Goal: Information Seeking & Learning: Find specific fact

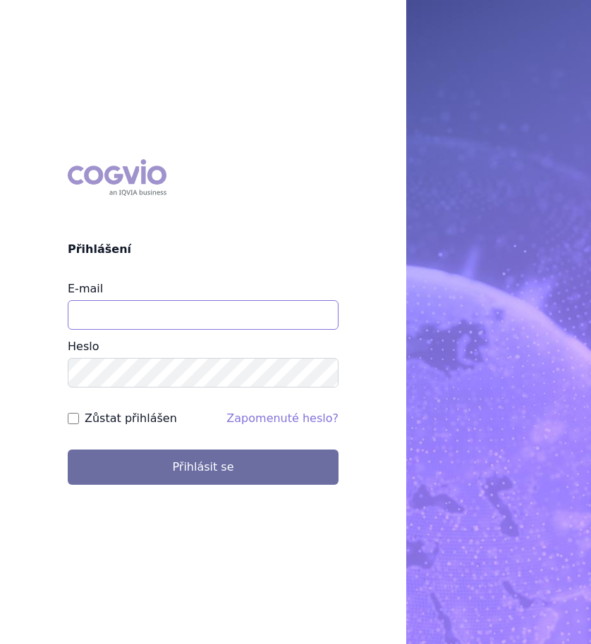
click at [107, 320] on input "E-mail" at bounding box center [203, 315] width 271 height 30
type input "monika.moravcova2@vzp.cz"
click at [68, 450] on button "Přihlásit se" at bounding box center [203, 467] width 271 height 35
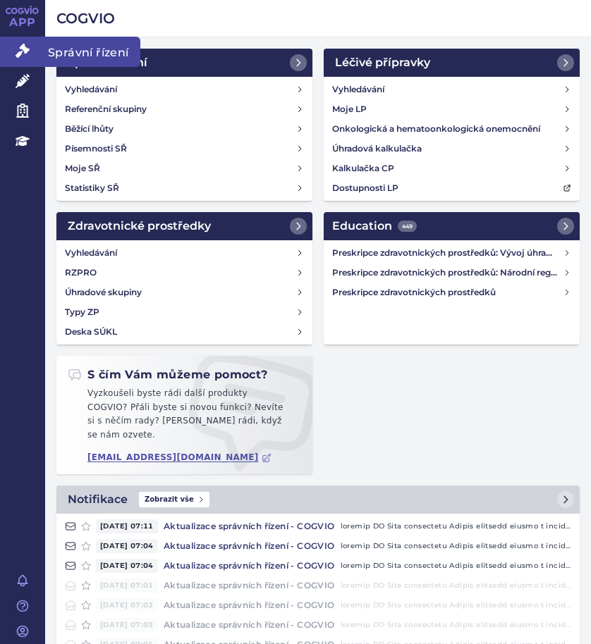
click at [58, 47] on span "Správní řízení" at bounding box center [92, 52] width 95 height 30
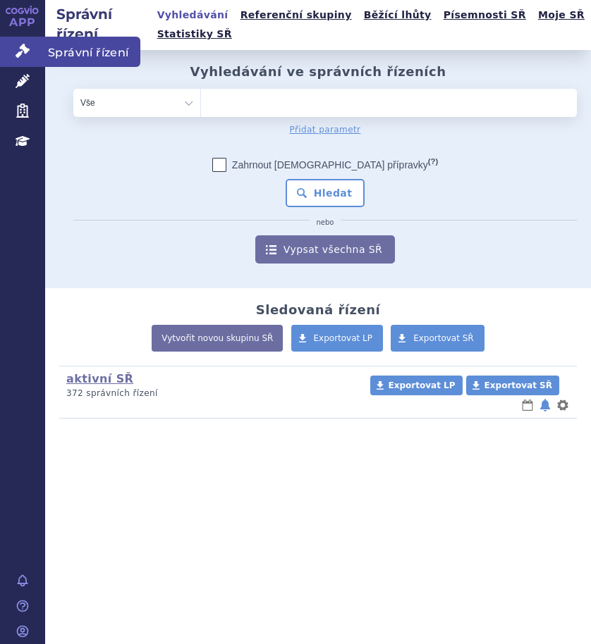
click at [73, 57] on span "Správní řízení" at bounding box center [92, 52] width 95 height 30
click at [286, 109] on ul at bounding box center [389, 100] width 376 height 23
click at [201, 109] on select at bounding box center [200, 102] width 1 height 28
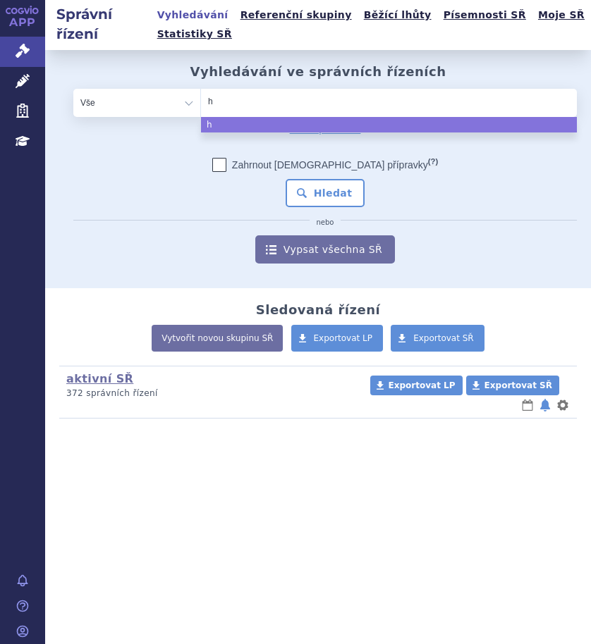
type input "he"
type input "hetr"
type input "hetro"
type input "hetron"
type input "hetroni"
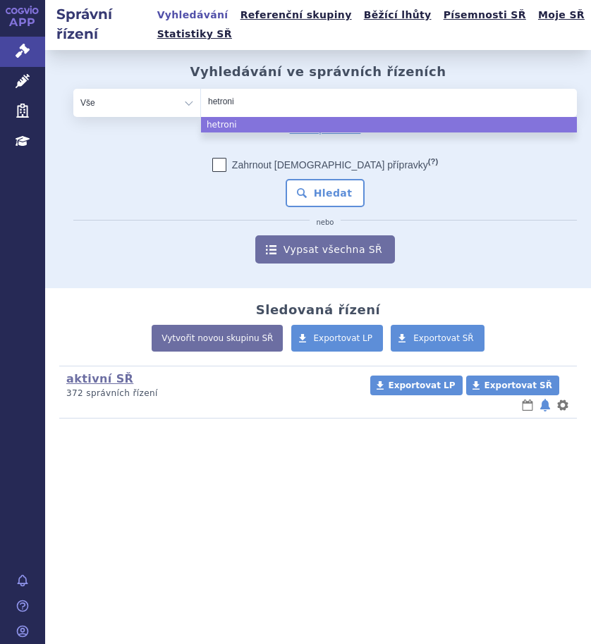
type input "hetronif"
type input "hetronifl"
type input "hetronifly"
select select "hetronifly"
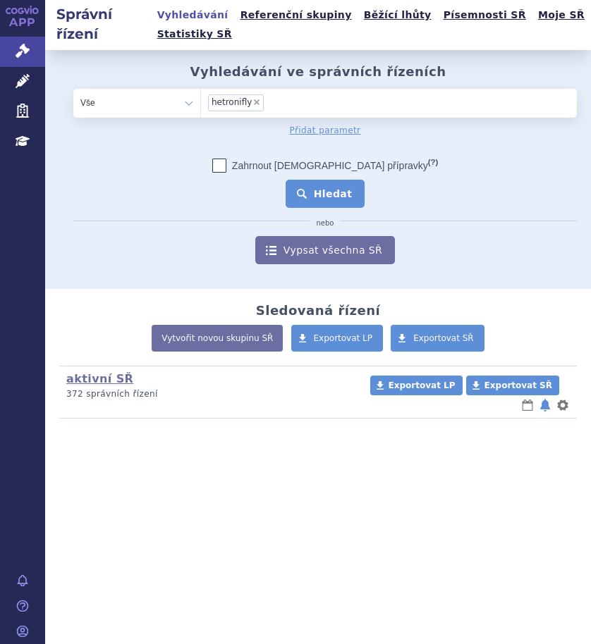
click at [308, 195] on button "Hledat" at bounding box center [326, 194] width 80 height 28
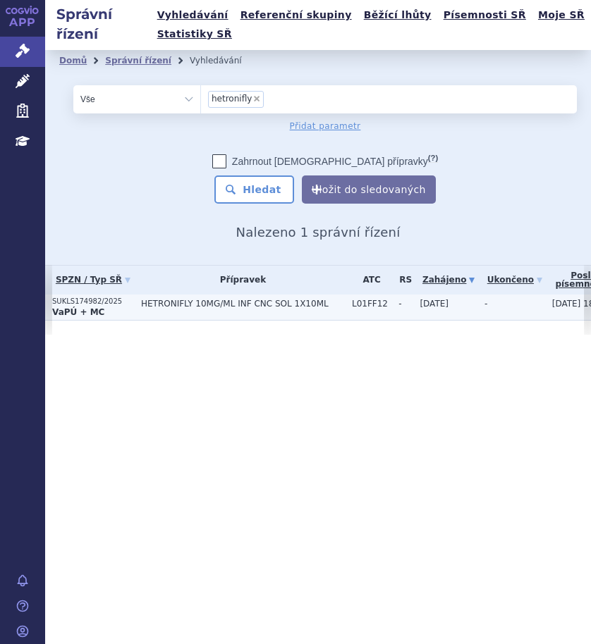
click at [247, 304] on span "HETRONIFLY 10MG/ML INF CNC SOL 1X10ML" at bounding box center [243, 304] width 204 height 10
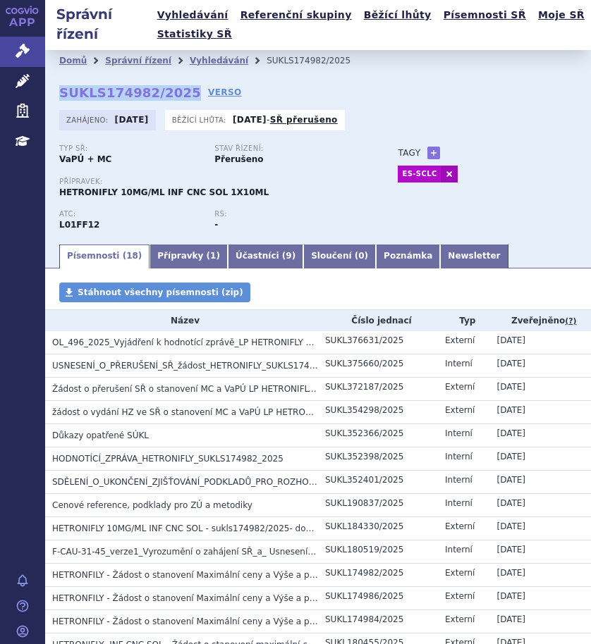
drag, startPoint x: 54, startPoint y: 97, endPoint x: 176, endPoint y: 99, distance: 122.0
click at [176, 99] on div "Domů Správní řízení Vyhledávání SUKLS174982/2025 SUKLS174982/2025 VERSO [GEOGRA…" at bounding box center [318, 146] width 546 height 192
copy strong "SUKLS174982/2025"
